Goal: Information Seeking & Learning: Learn about a topic

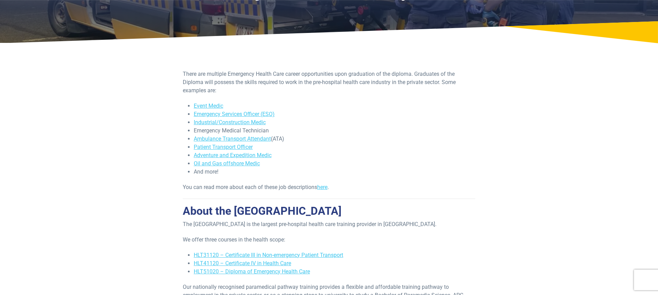
scroll to position [78, 0]
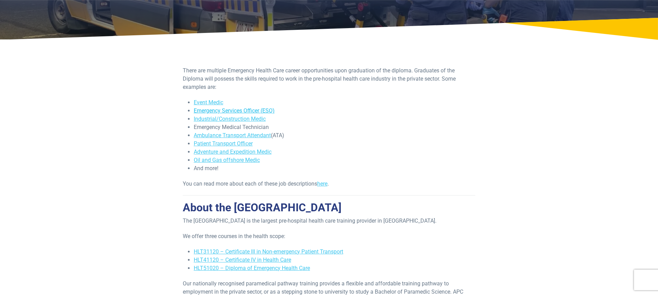
click at [231, 108] on link "Emergency Services Officer (ESO)" at bounding box center [234, 110] width 81 height 7
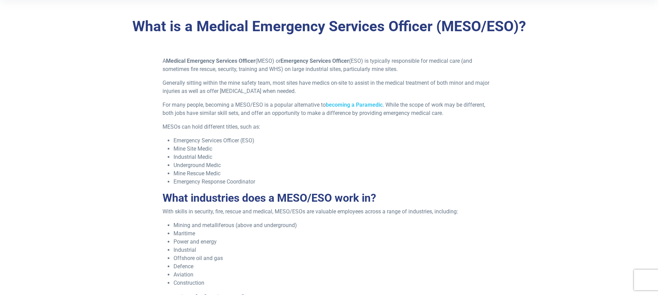
scroll to position [201, 0]
